Goal: Task Accomplishment & Management: Use online tool/utility

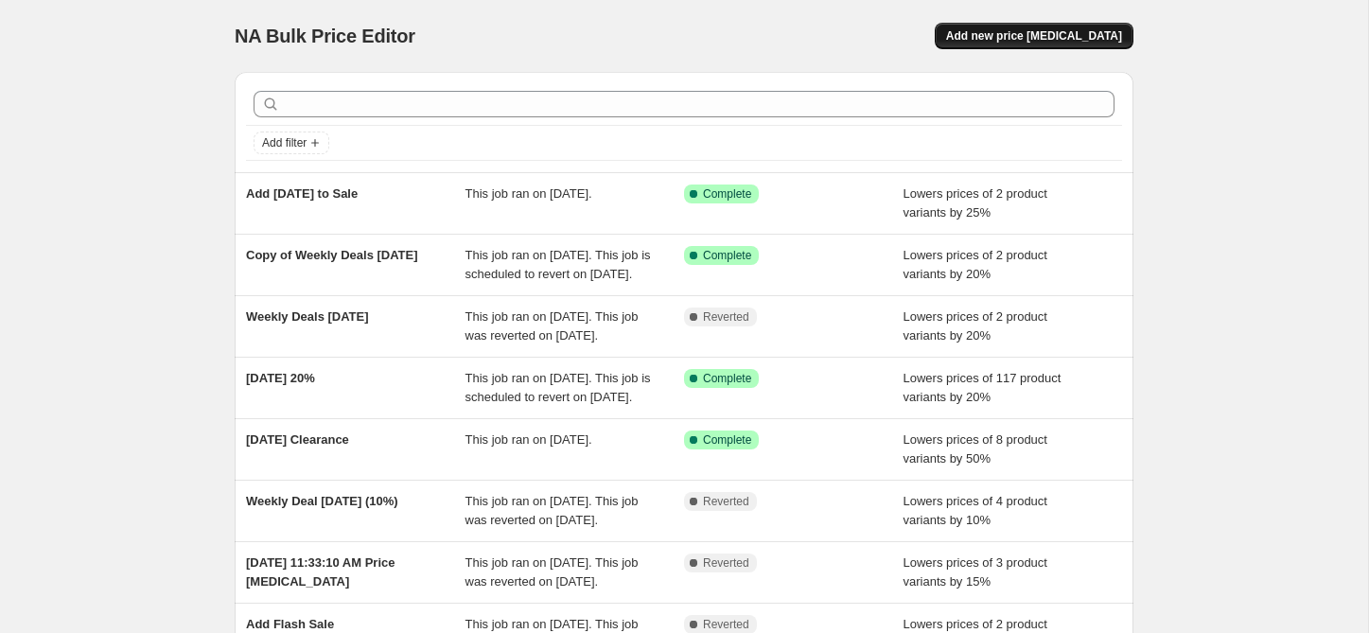
click at [1012, 43] on button "Add new price change job" at bounding box center [1034, 36] width 199 height 26
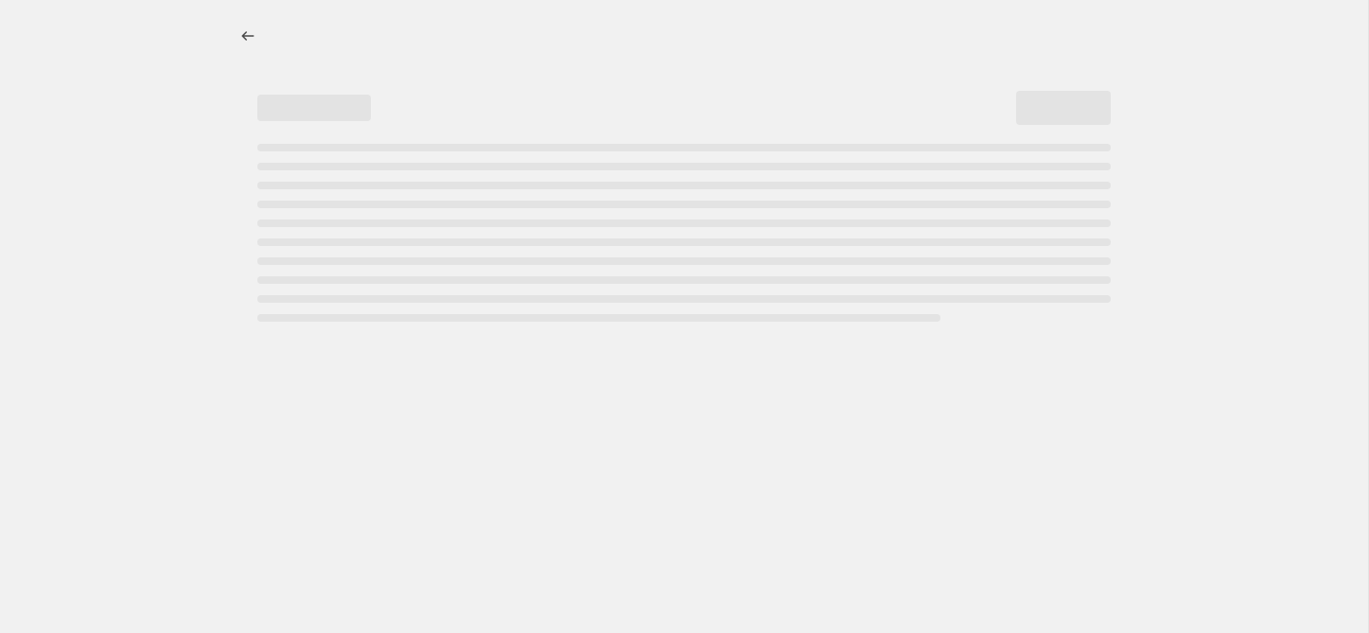
select select "percentage"
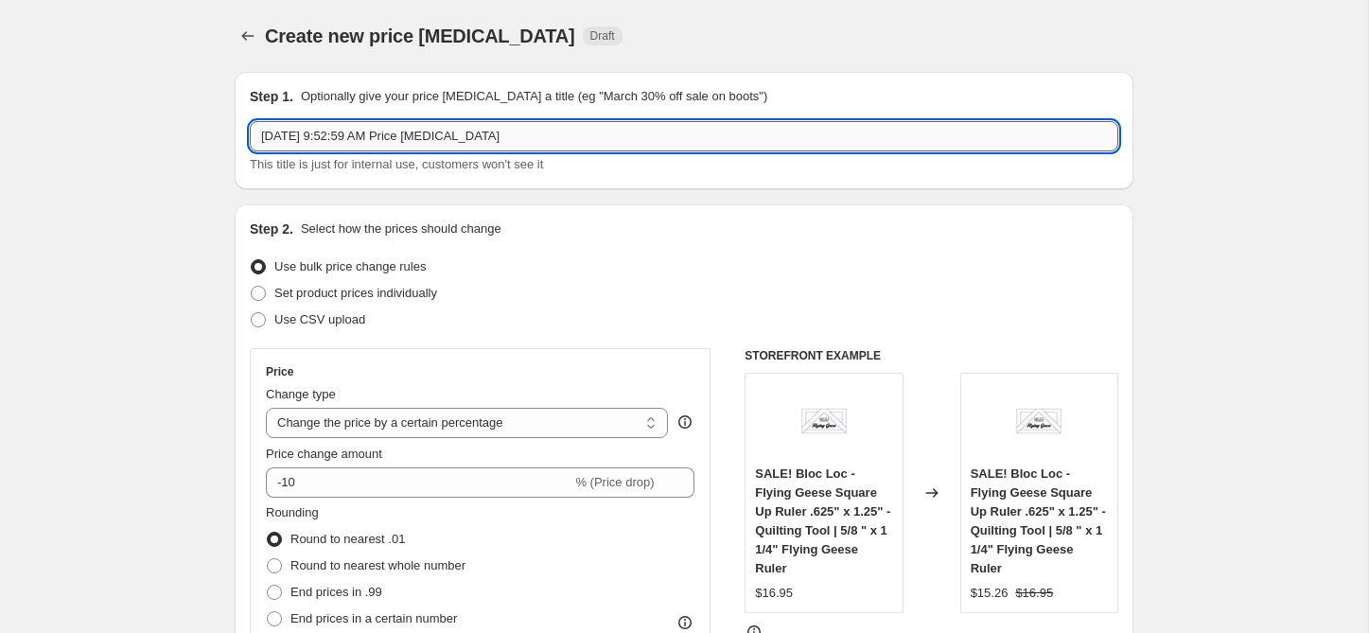
click at [432, 132] on input "Oct 11, 2025, 9:52:59 AM Price change job" at bounding box center [684, 136] width 869 height 30
paste input "RS5137 13G"
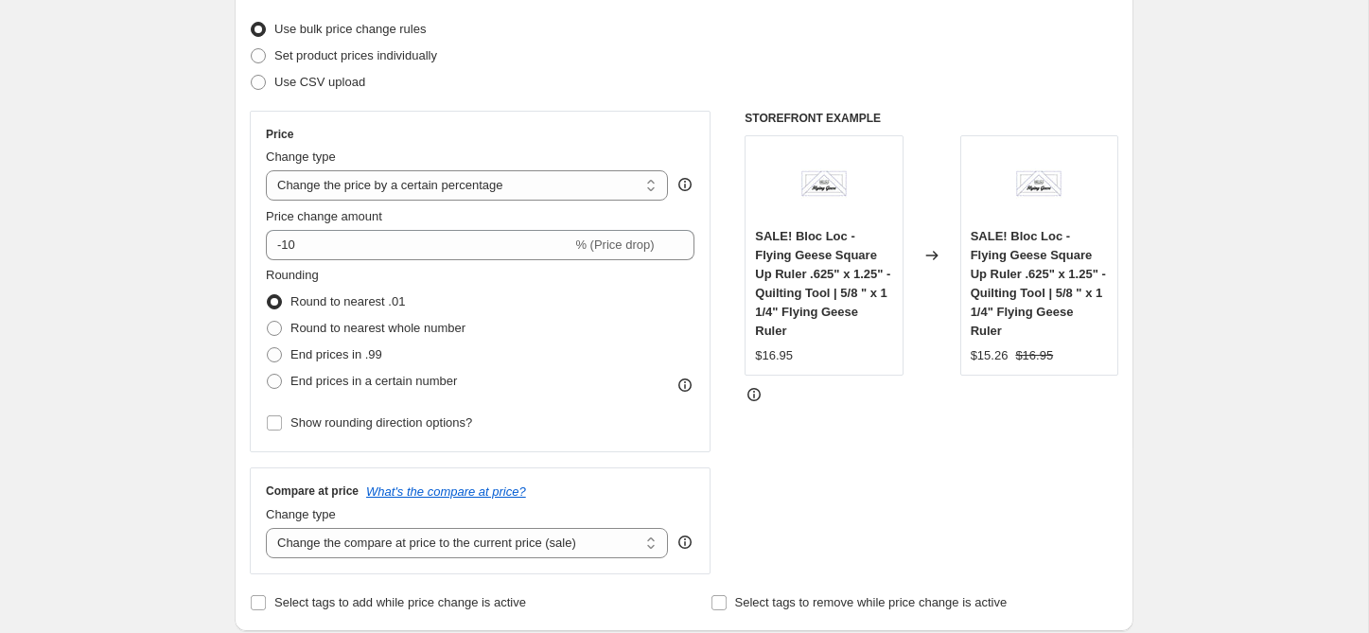
scroll to position [245, 0]
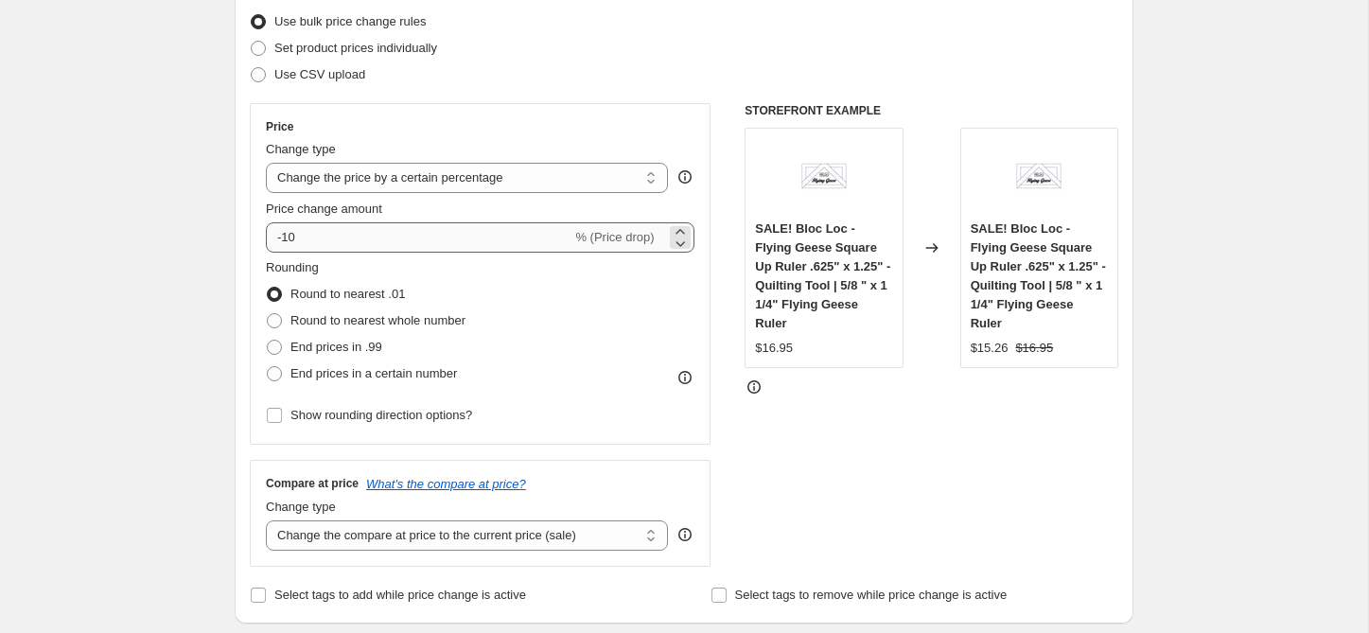
type input "ADD Good Spirits RS5137 13G"
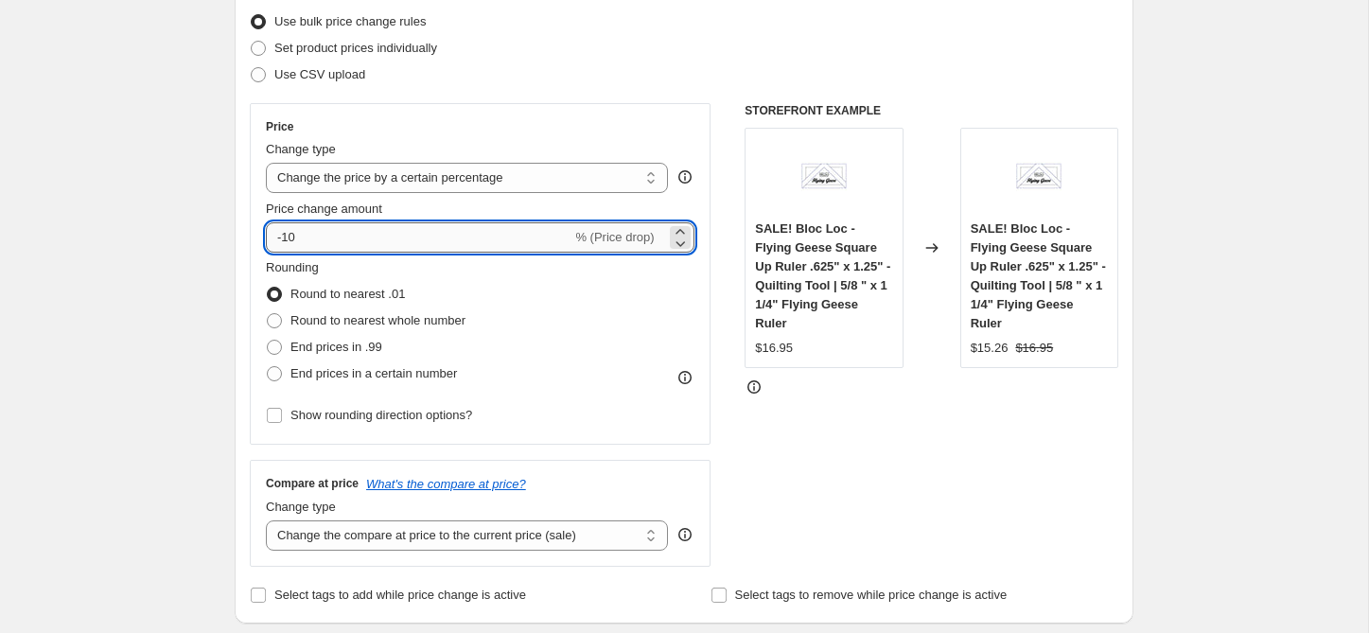
click at [330, 238] on input "-10" at bounding box center [419, 237] width 306 height 30
type input "-1"
type input "-20"
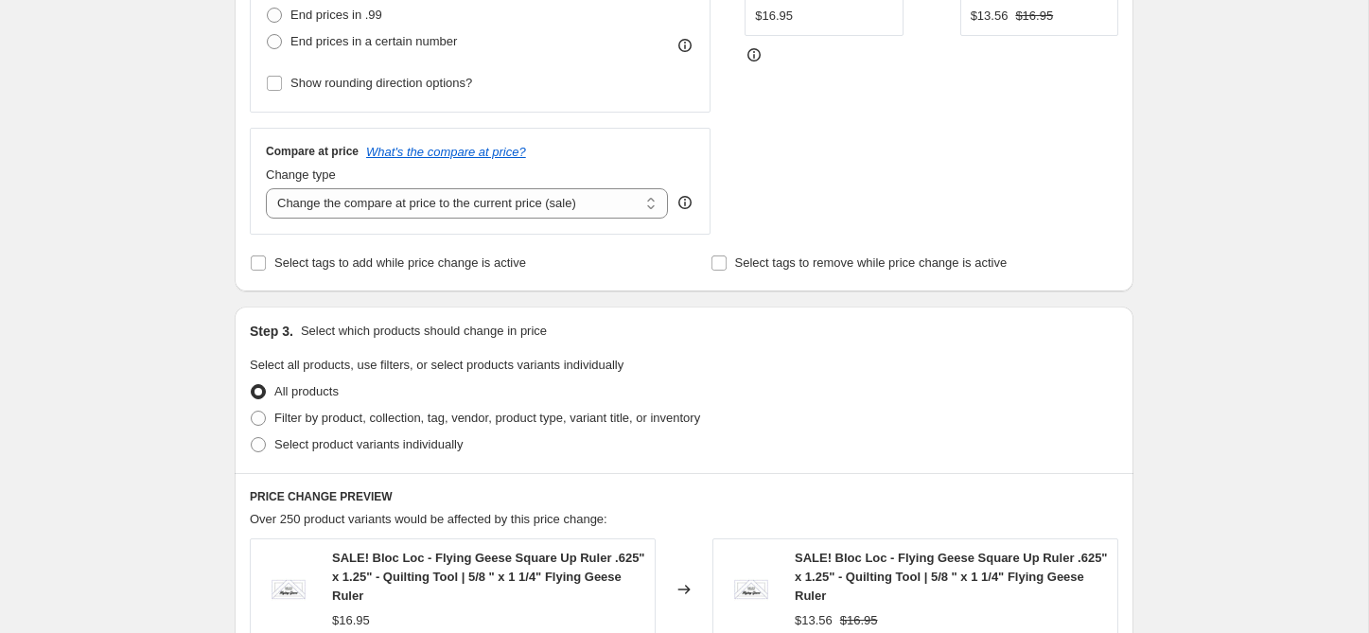
scroll to position [589, 0]
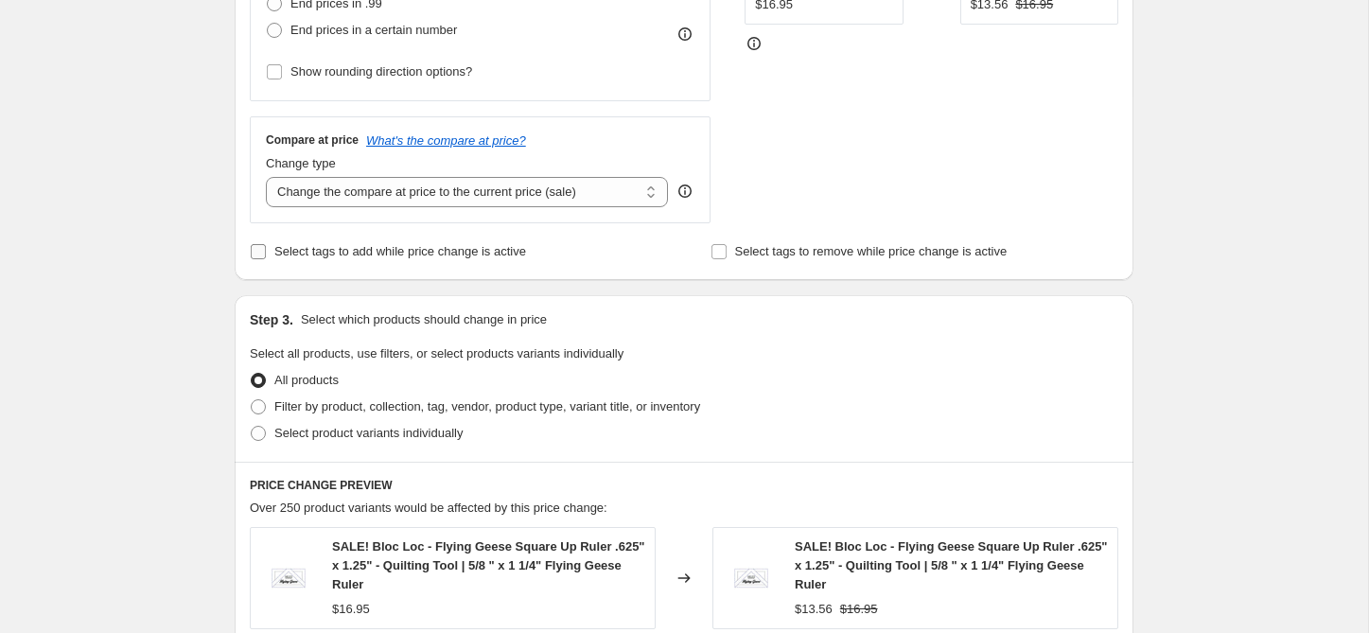
click at [254, 251] on input "Select tags to add while price change is active" at bounding box center [258, 251] width 15 height 15
checkbox input "true"
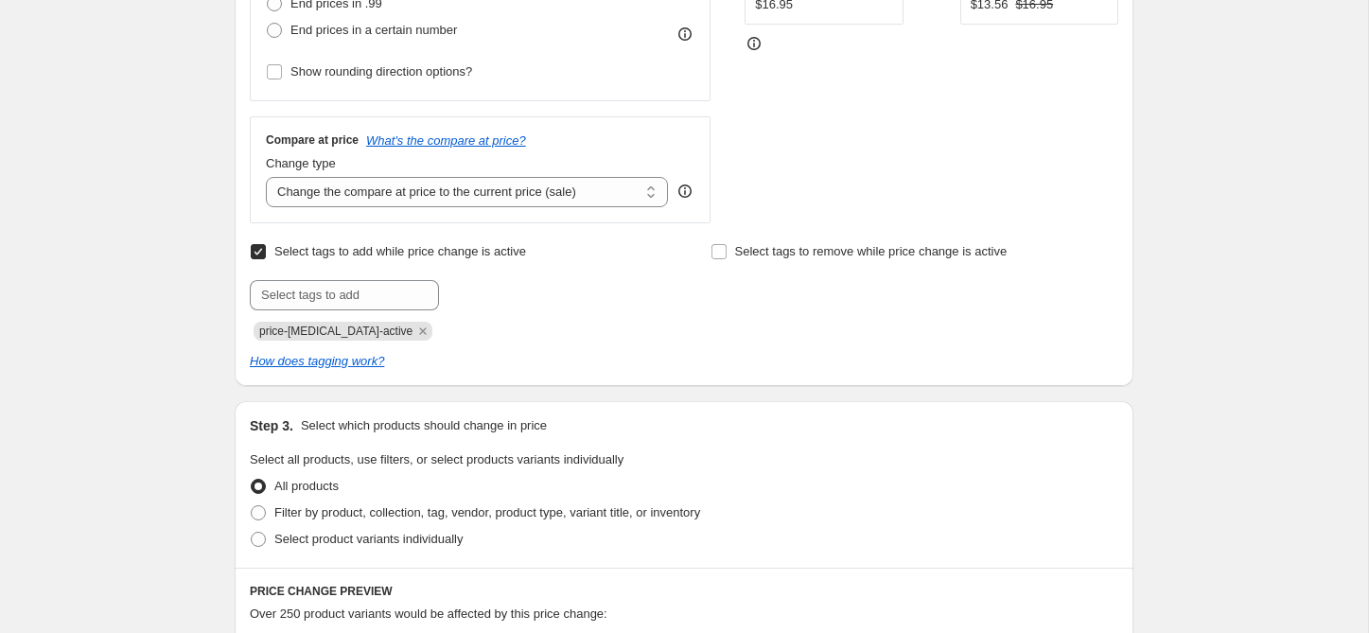
click at [354, 312] on div "Submit price-change-job-active" at bounding box center [454, 310] width 408 height 61
click at [351, 298] on input "text" at bounding box center [344, 295] width 189 height 30
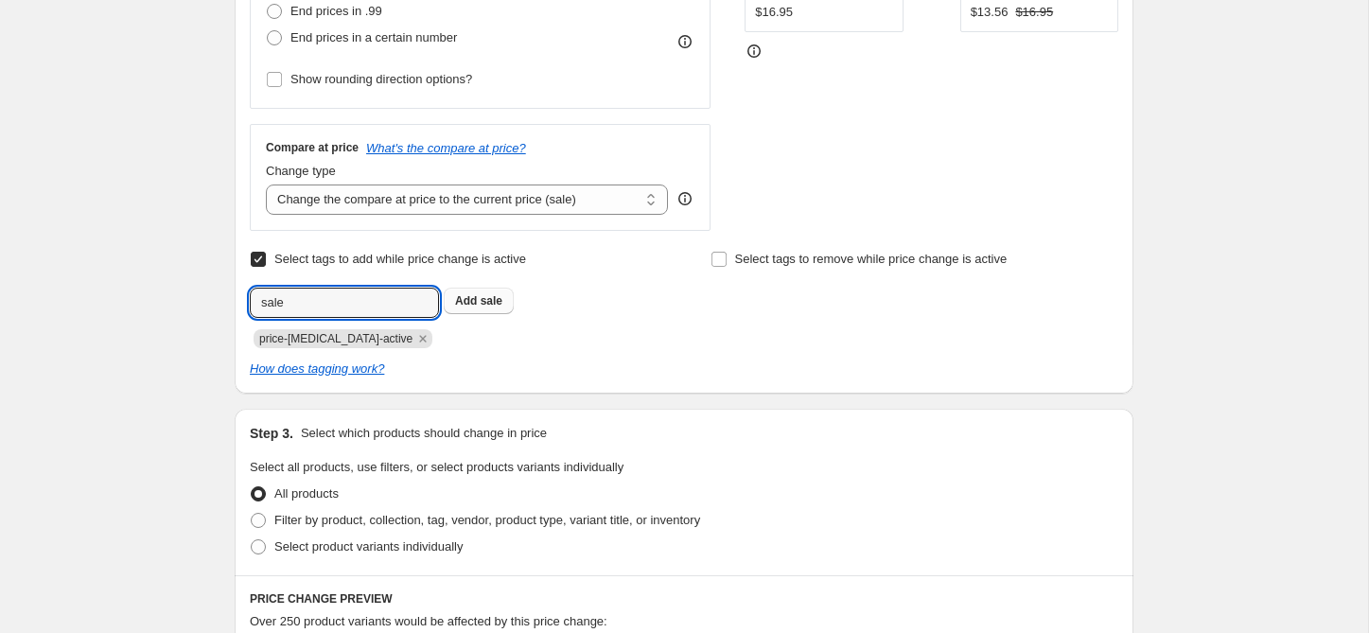
type input "sale"
click at [488, 307] on button "Add sale" at bounding box center [479, 301] width 70 height 26
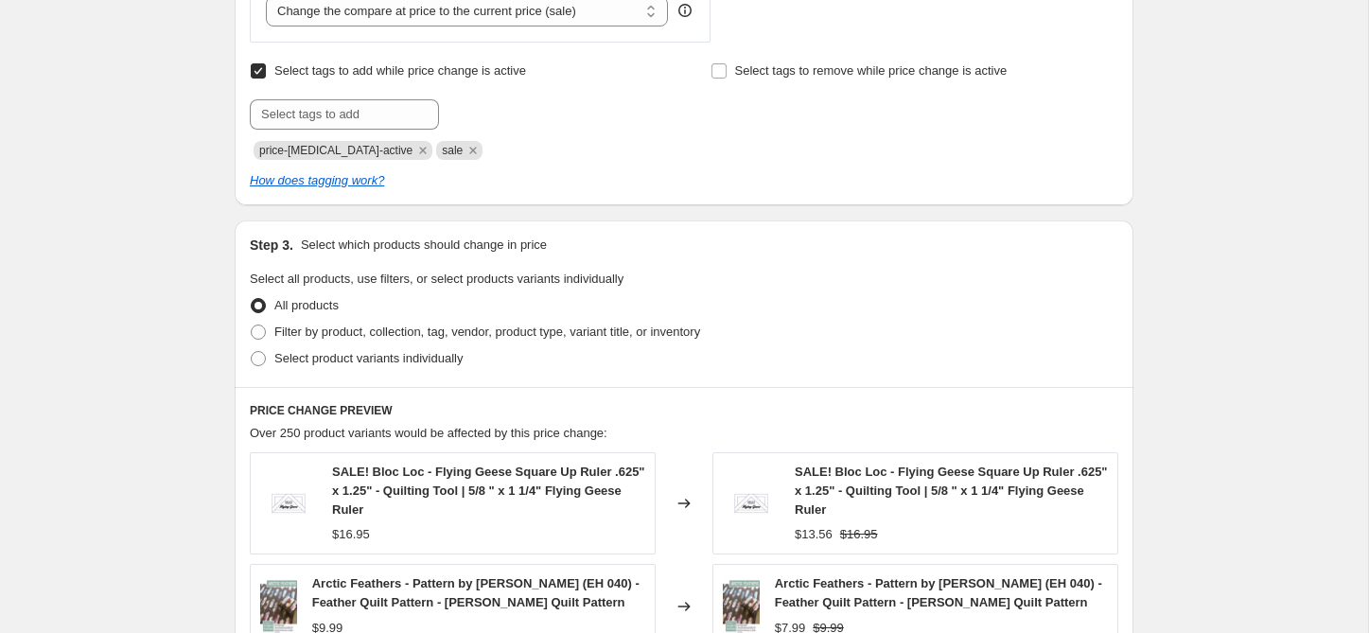
scroll to position [785, 0]
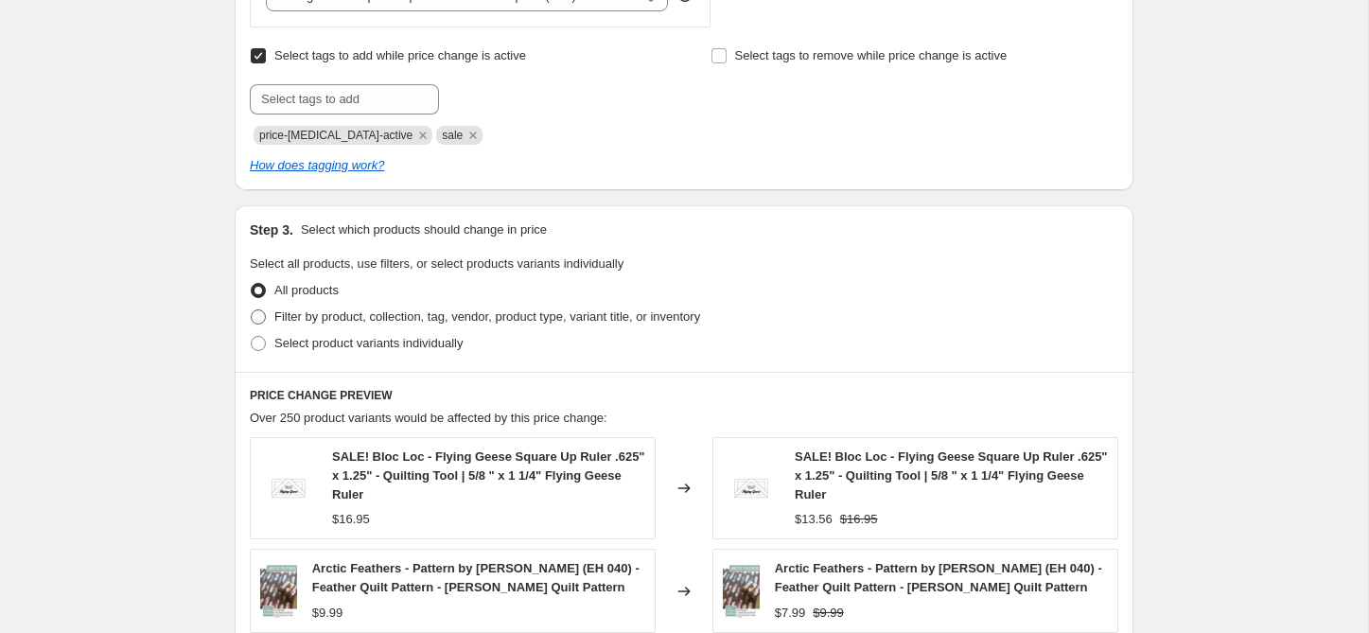
click at [363, 315] on span "Filter by product, collection, tag, vendor, product type, variant title, or inv…" at bounding box center [487, 316] width 426 height 14
click at [252, 310] on input "Filter by product, collection, tag, vendor, product type, variant title, or inv…" at bounding box center [251, 309] width 1 height 1
radio input "true"
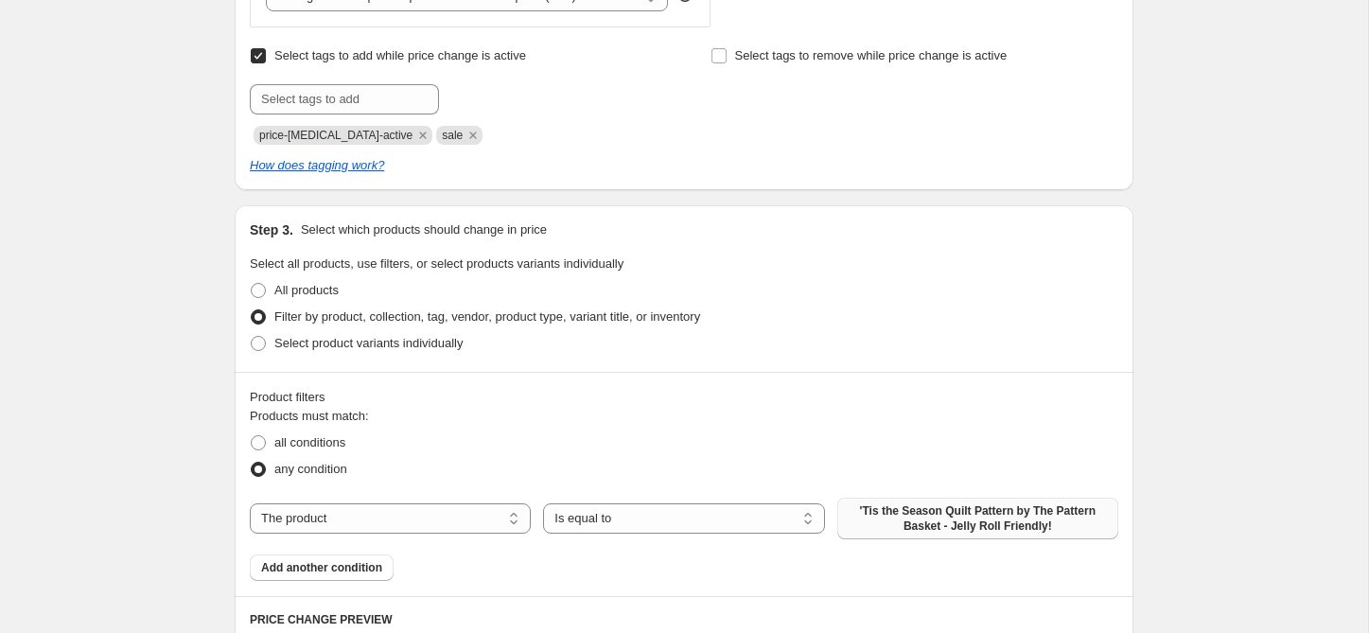
click at [902, 509] on span "'Tis the Season Quilt Pattern by The Pattern Basket - Jelly Roll Friendly!" at bounding box center [978, 518] width 258 height 30
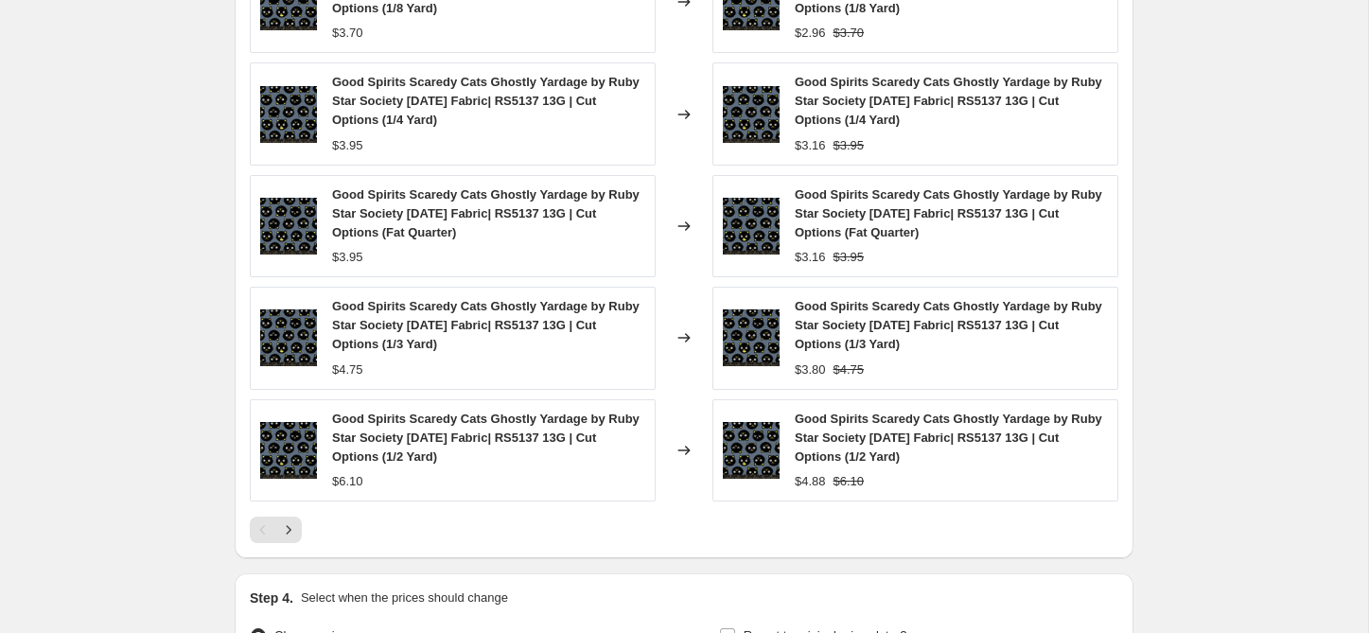
scroll to position [1729, 0]
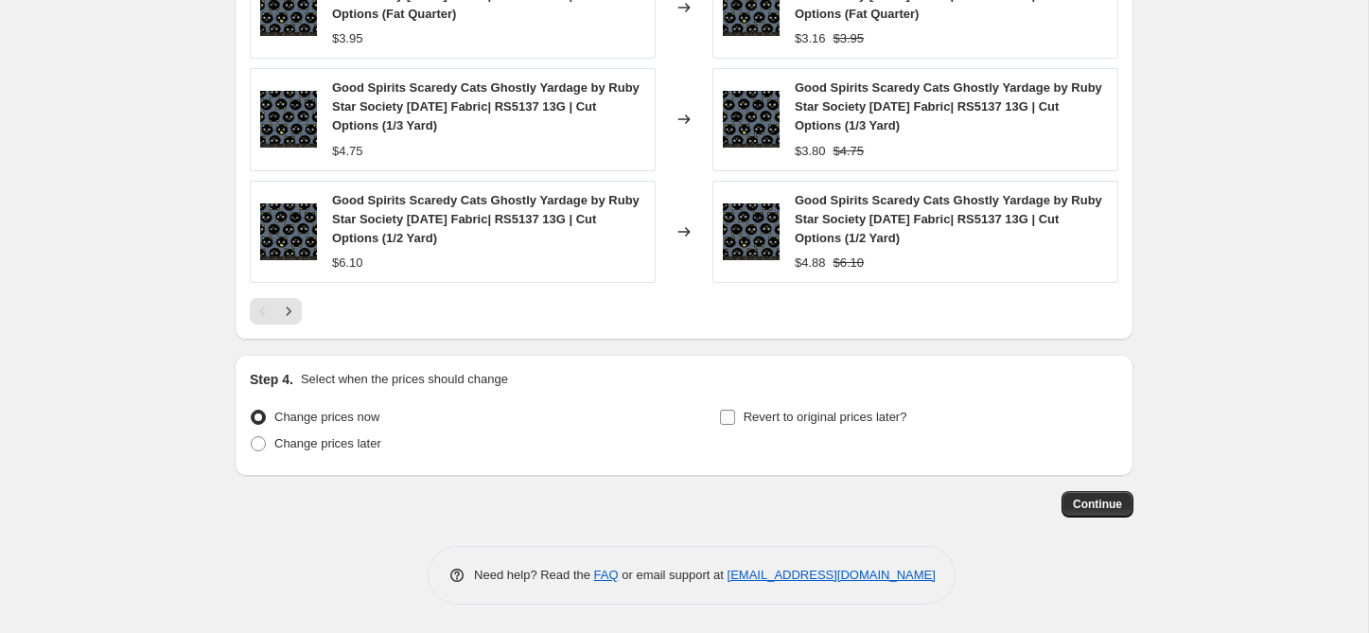
click at [803, 414] on span "Revert to original prices later?" at bounding box center [826, 417] width 164 height 14
click at [735, 414] on input "Revert to original prices later?" at bounding box center [727, 417] width 15 height 15
checkbox input "true"
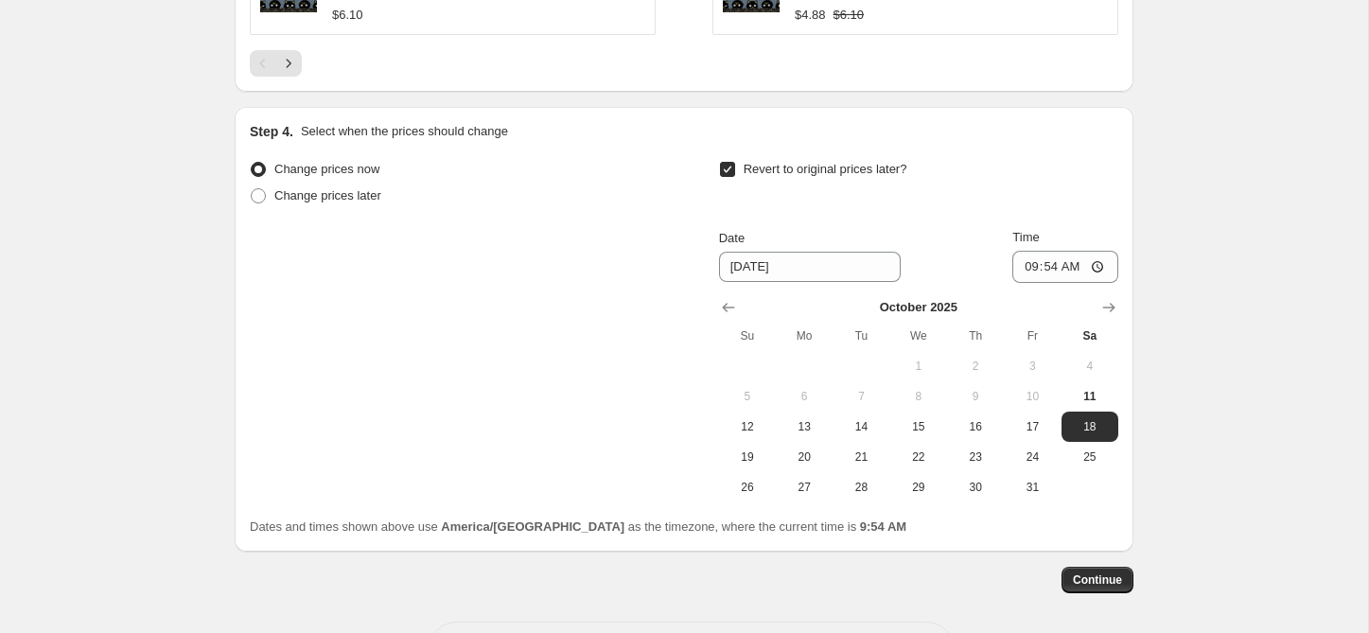
scroll to position [2053, 0]
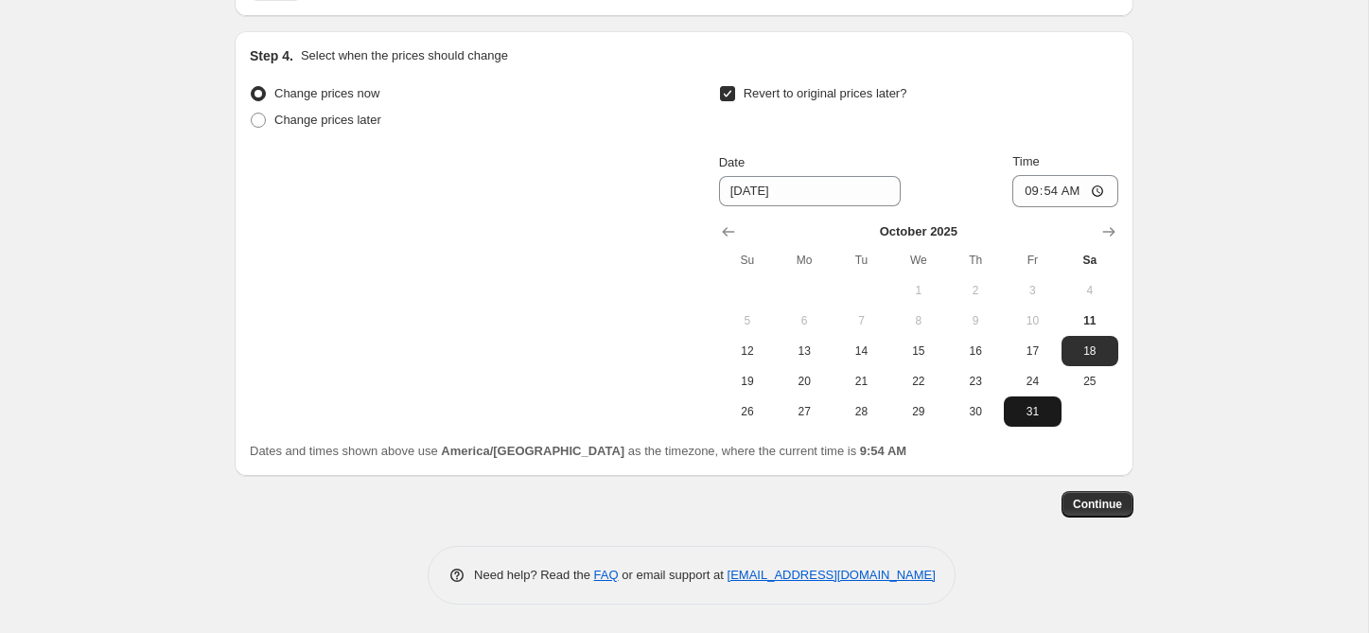
click at [1023, 417] on span "31" at bounding box center [1033, 411] width 42 height 15
type input "10/31/2025"
click at [1030, 192] on input "09:54" at bounding box center [1066, 191] width 106 height 32
type input "23:59"
click at [1111, 497] on span "Continue" at bounding box center [1097, 504] width 49 height 15
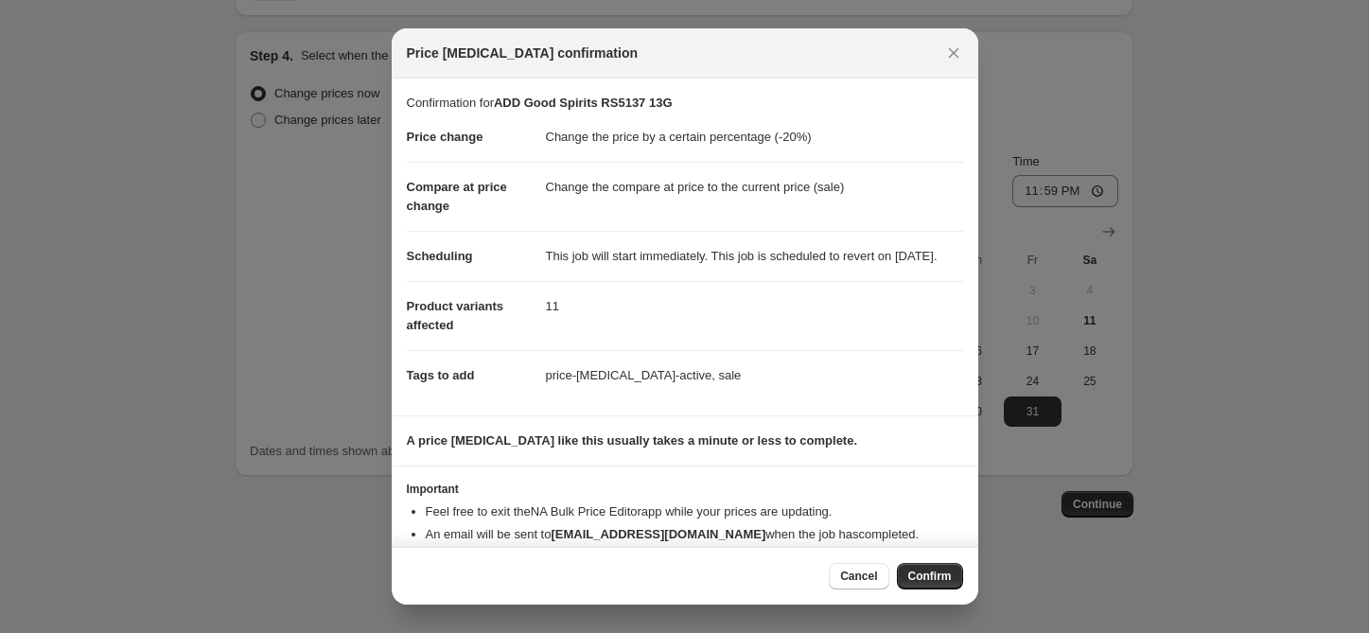
scroll to position [58, 0]
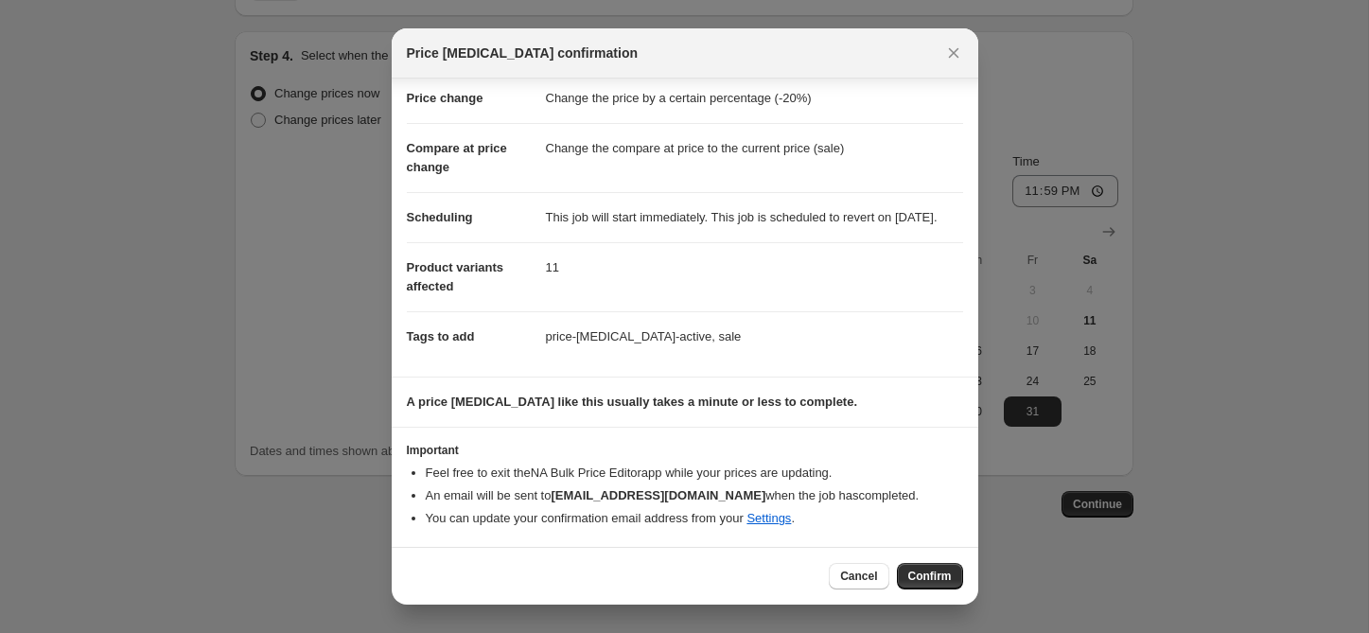
drag, startPoint x: 934, startPoint y: 578, endPoint x: 801, endPoint y: 529, distance: 142.2
click at [934, 578] on span "Confirm" at bounding box center [931, 576] width 44 height 15
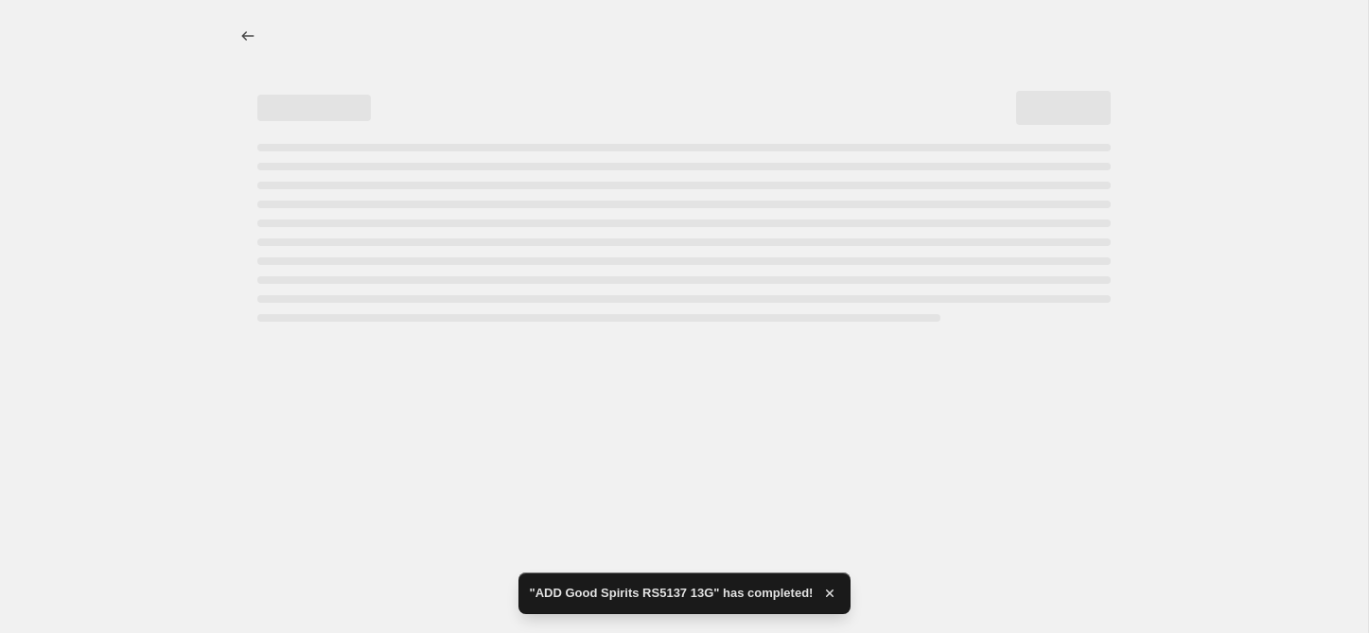
select select "percentage"
